Goal: Transaction & Acquisition: Purchase product/service

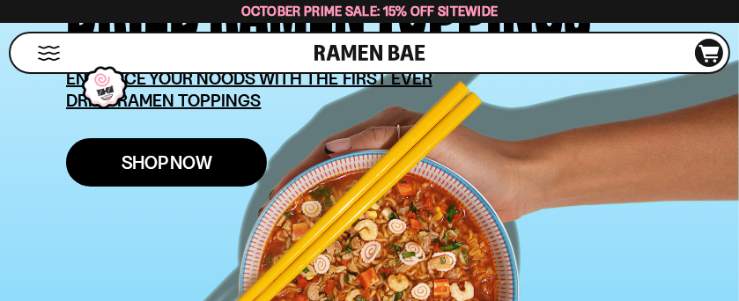
scroll to position [440, 0]
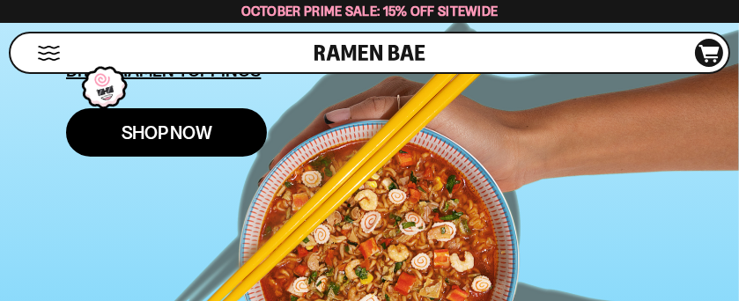
click at [211, 147] on link "Shop Now" at bounding box center [166, 132] width 201 height 48
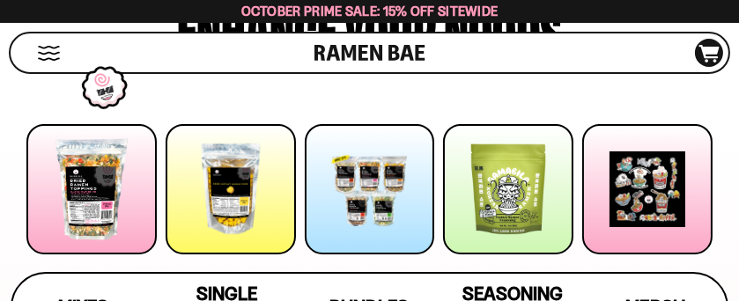
scroll to position [264, 0]
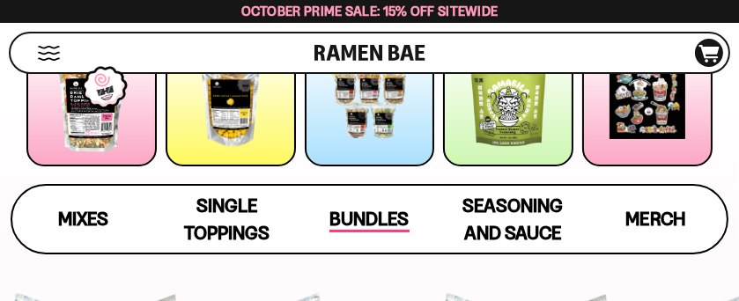
click at [382, 230] on span "Bundles" at bounding box center [368, 220] width 79 height 25
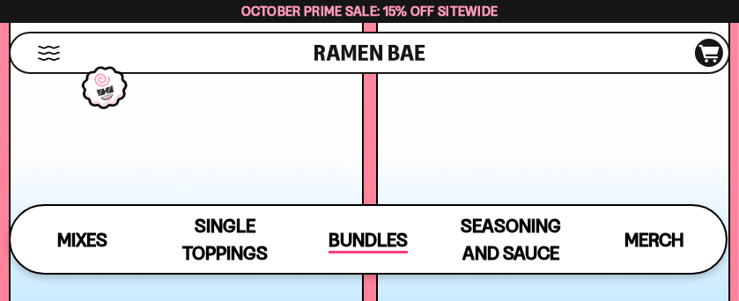
scroll to position [6494, 0]
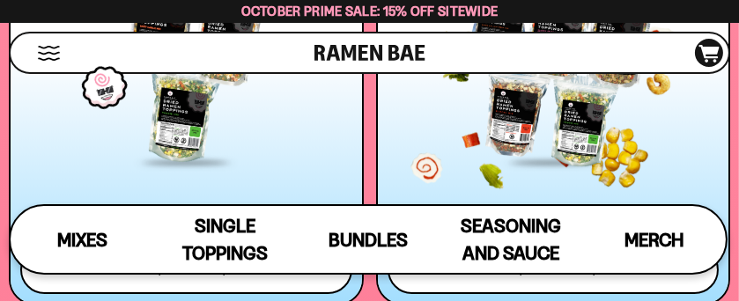
scroll to position [6582, 0]
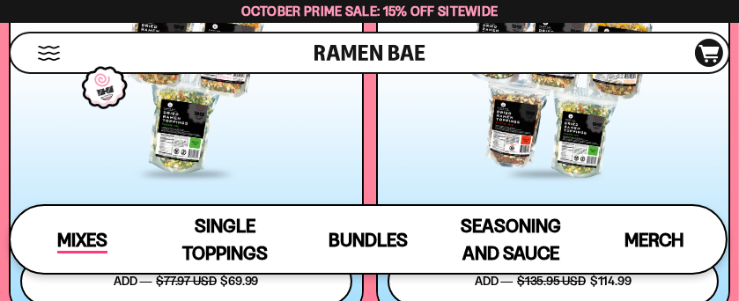
click at [77, 234] on span "Mixes" at bounding box center [82, 241] width 50 height 25
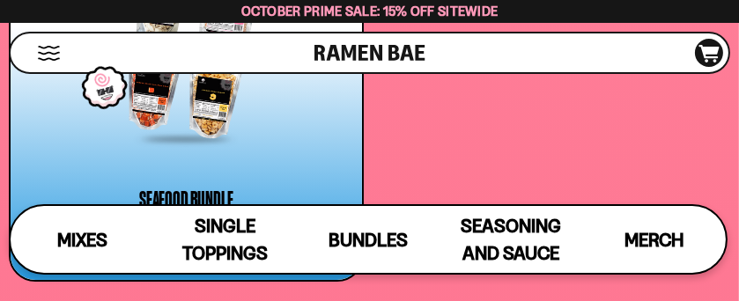
scroll to position [7119, 0]
